Goal: Use online tool/utility: Utilize a website feature to perform a specific function

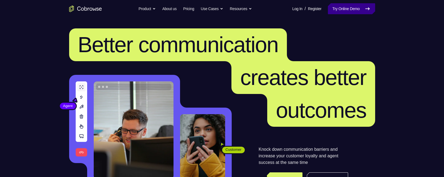
click at [365, 10] on icon at bounding box center [368, 8] width 7 height 7
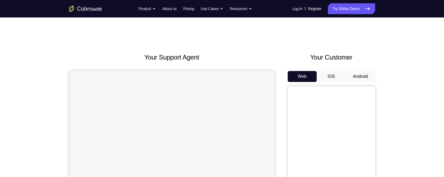
click at [360, 78] on button "Android" at bounding box center [360, 76] width 29 height 11
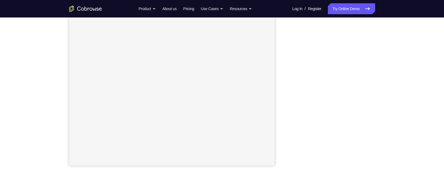
scroll to position [89, 0]
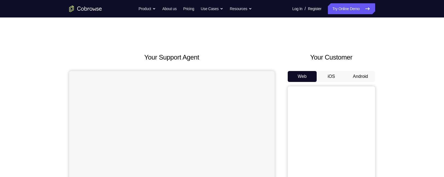
click at [363, 75] on button "Android" at bounding box center [360, 76] width 29 height 11
click at [361, 73] on button "Android" at bounding box center [360, 76] width 29 height 11
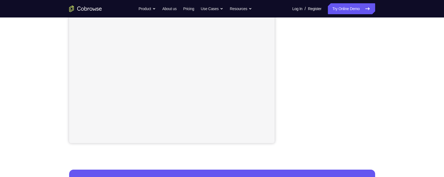
scroll to position [128, 0]
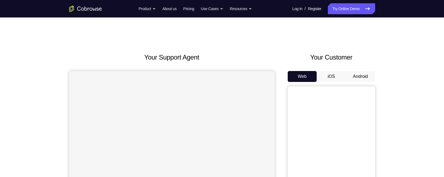
click at [364, 75] on button "Android" at bounding box center [360, 76] width 29 height 11
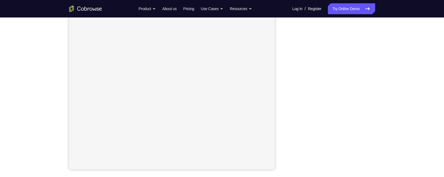
scroll to position [91, 0]
